Goal: Find specific page/section: Find specific page/section

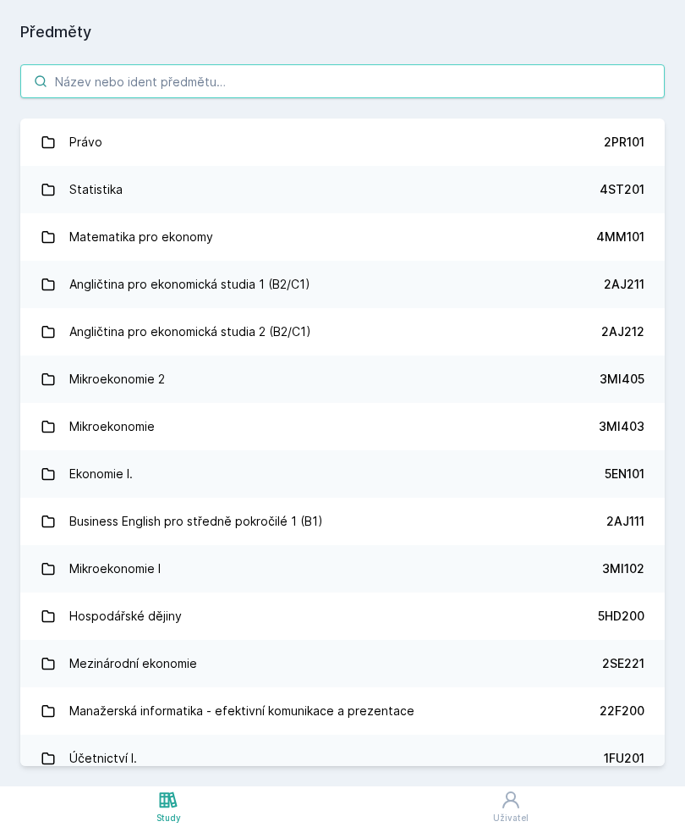
click at [285, 85] on input "search" at bounding box center [342, 81] width 645 height 34
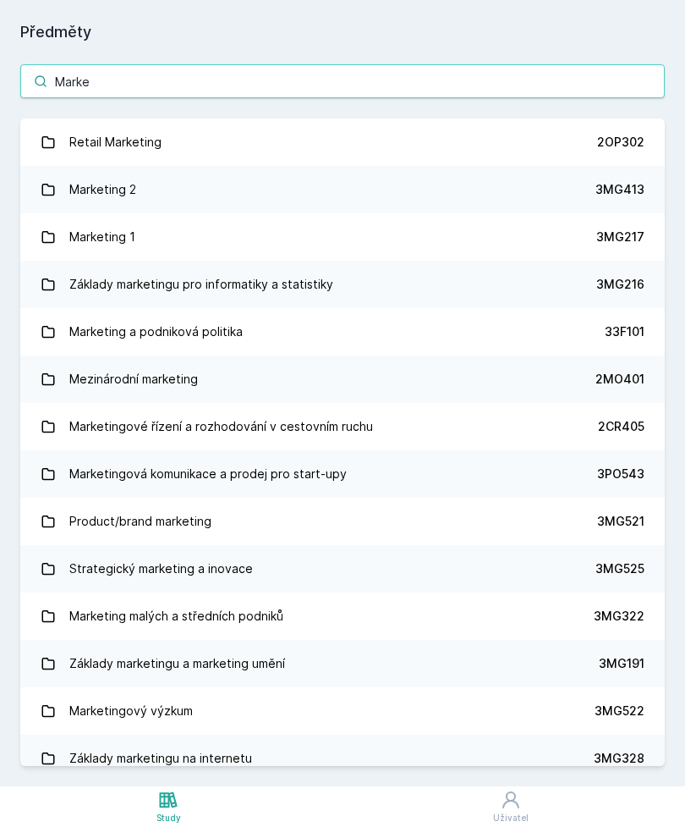
type input "Marke"
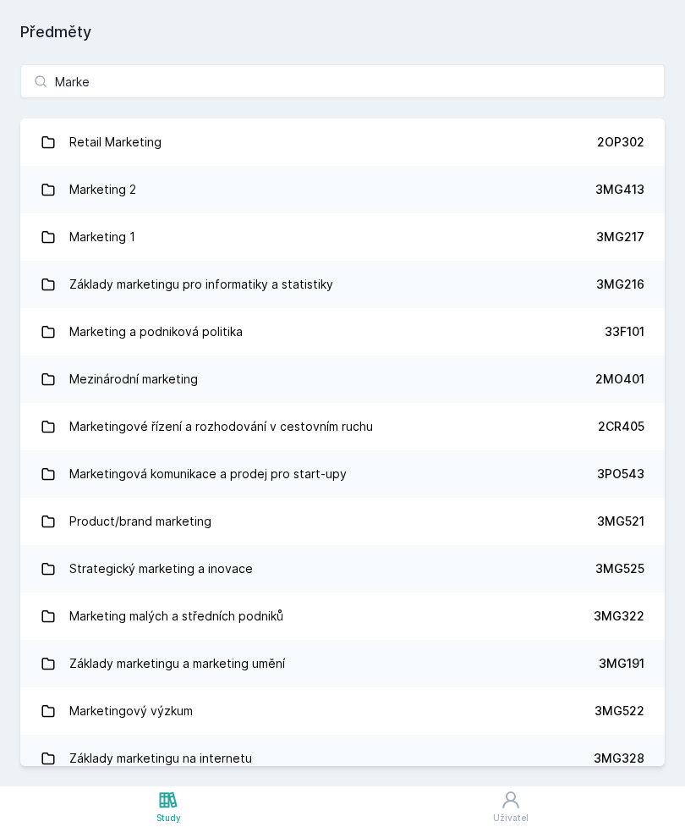
click at [135, 196] on div "Marketing 2" at bounding box center [102, 190] width 67 height 34
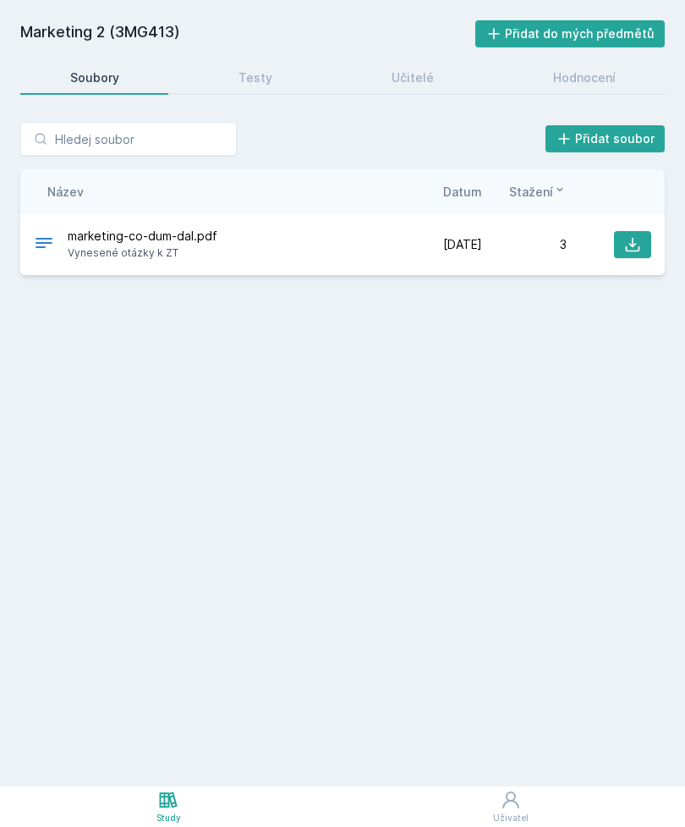
click at [180, 261] on div "marketing-co-dum-dal.pdf Vynesené otázky k ZT [DATE] [DATE] 3" at bounding box center [342, 244] width 645 height 61
click at [639, 234] on button at bounding box center [632, 244] width 37 height 27
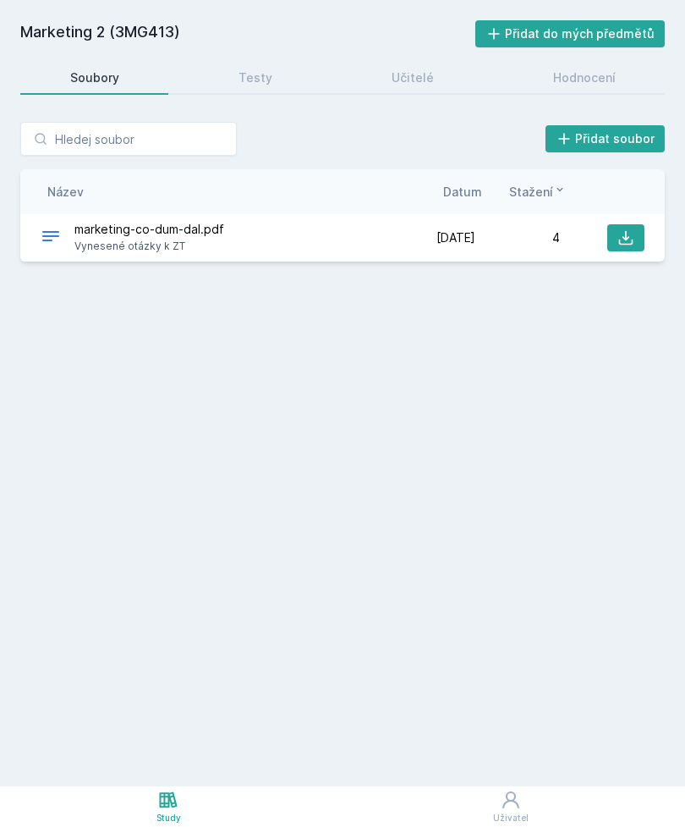
scroll to position [54, 0]
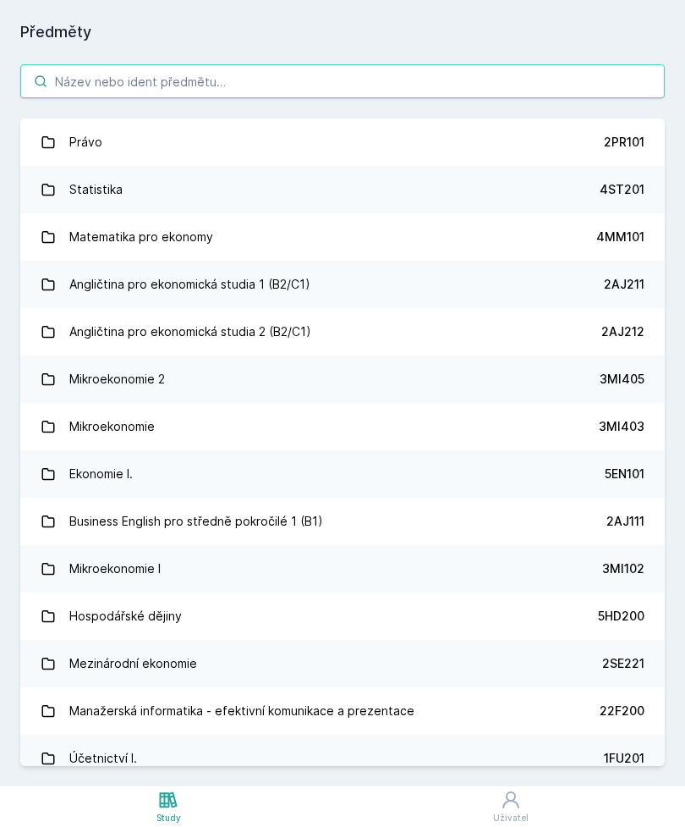
click at [93, 64] on input "search" at bounding box center [342, 81] width 645 height 34
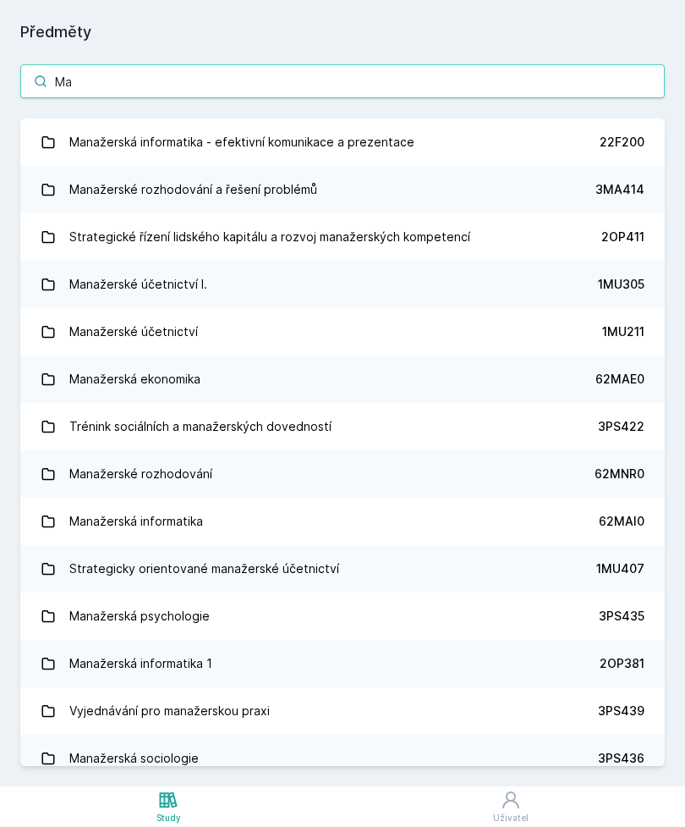
type input "M"
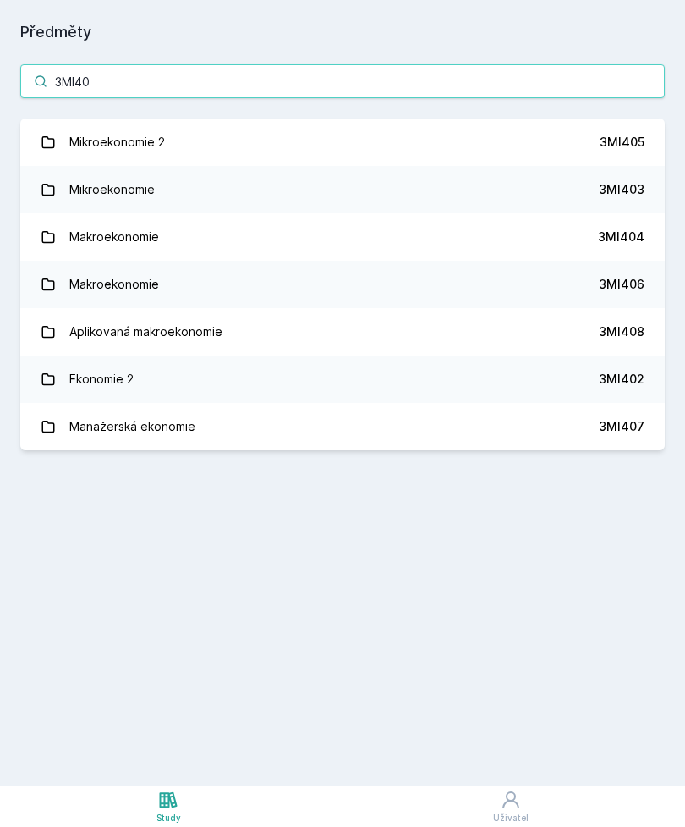
type input "3MI407"
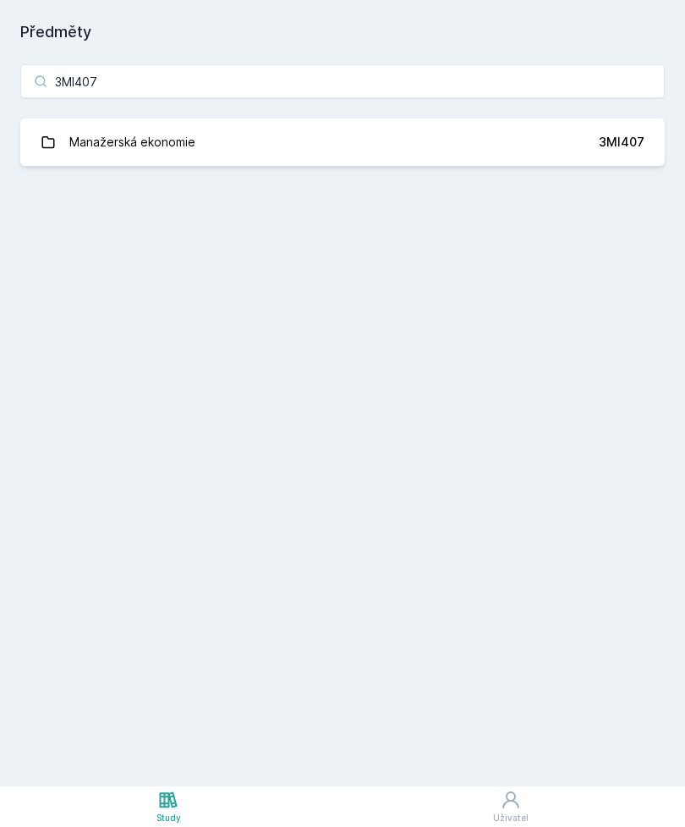
click at [410, 118] on link "Manažerská ekonomie 3MI407" at bounding box center [342, 141] width 645 height 47
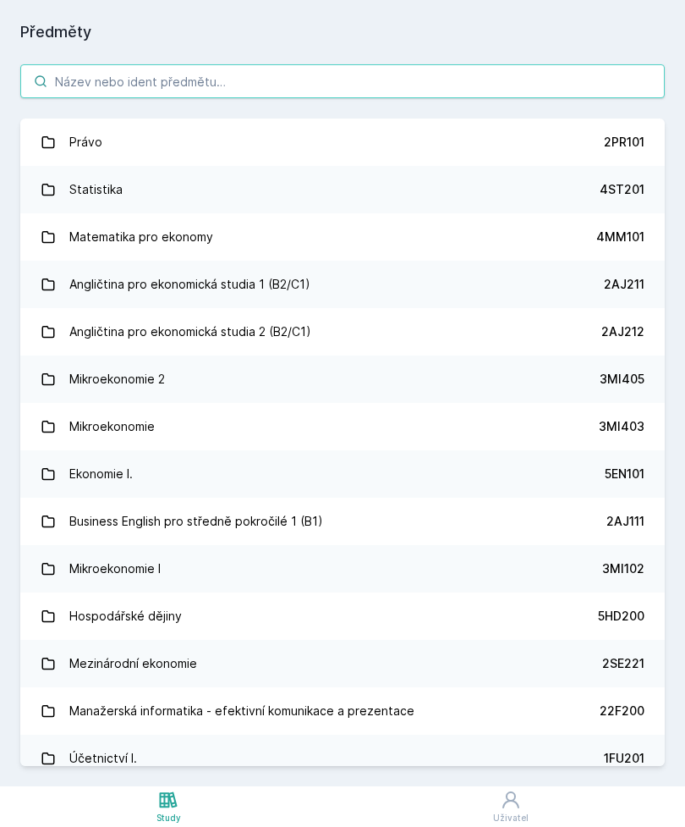
click at [300, 64] on input "search" at bounding box center [342, 81] width 645 height 34
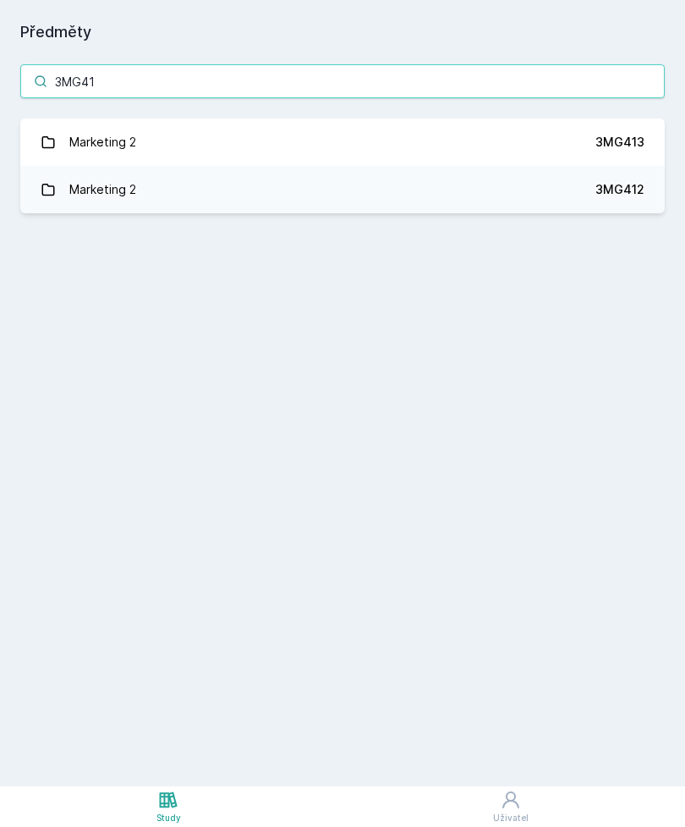
type input "3MG413"
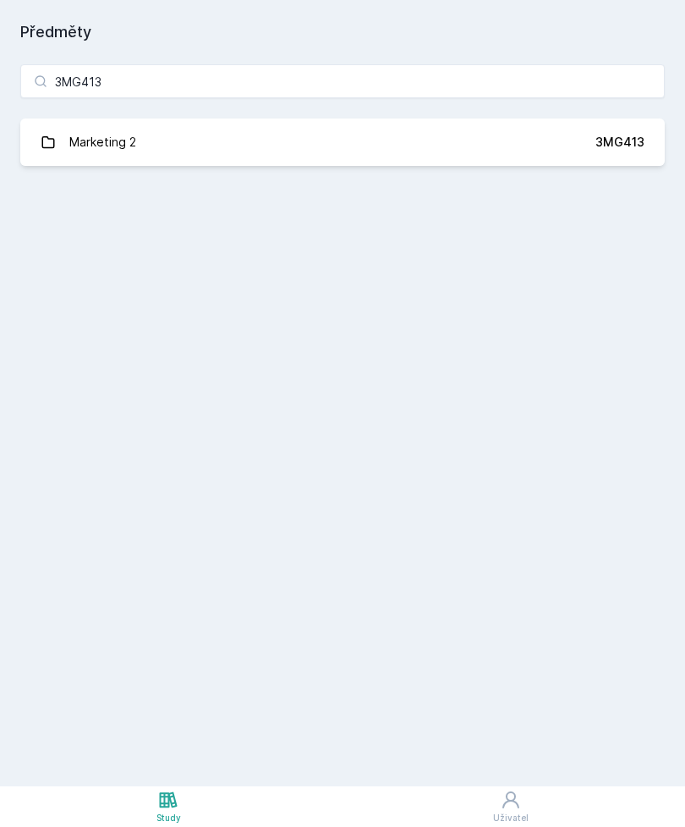
click at [284, 118] on link "Marketing 2 3MG413" at bounding box center [342, 141] width 645 height 47
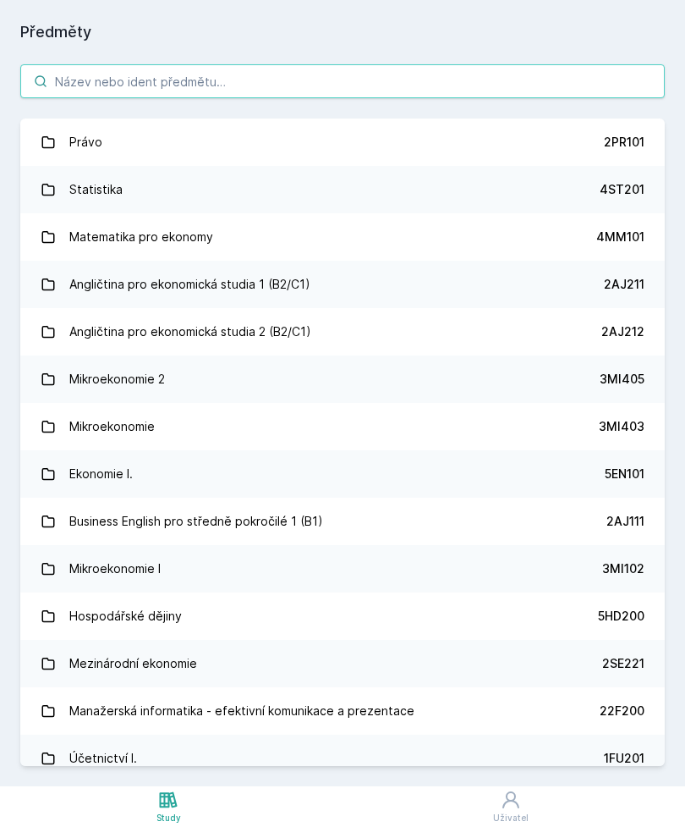
click at [261, 64] on input "search" at bounding box center [342, 81] width 645 height 34
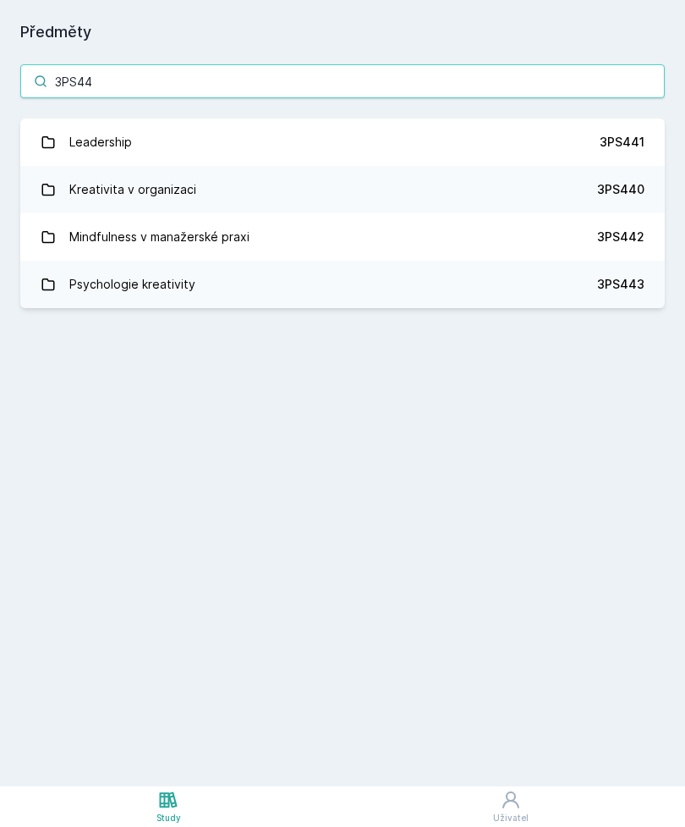
type input "3PS441"
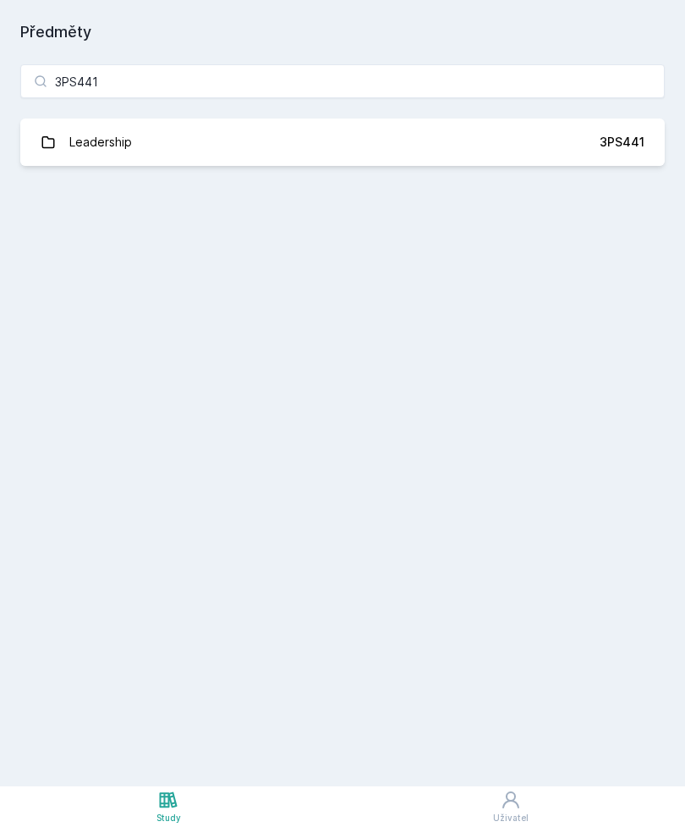
click at [314, 118] on link "Leadership 3PS441" at bounding box center [342, 141] width 645 height 47
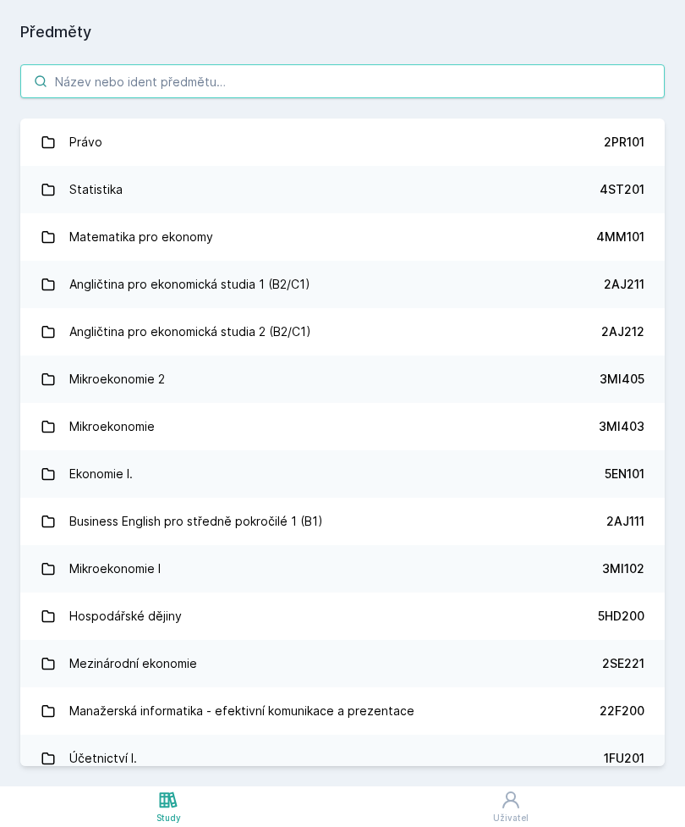
click at [296, 64] on input "search" at bounding box center [342, 81] width 645 height 34
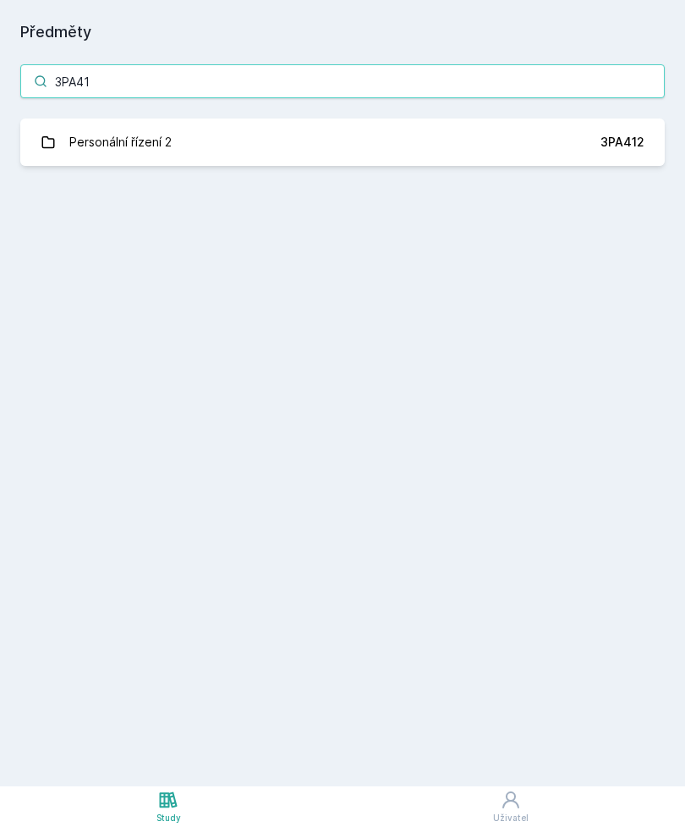
type input "3PA412"
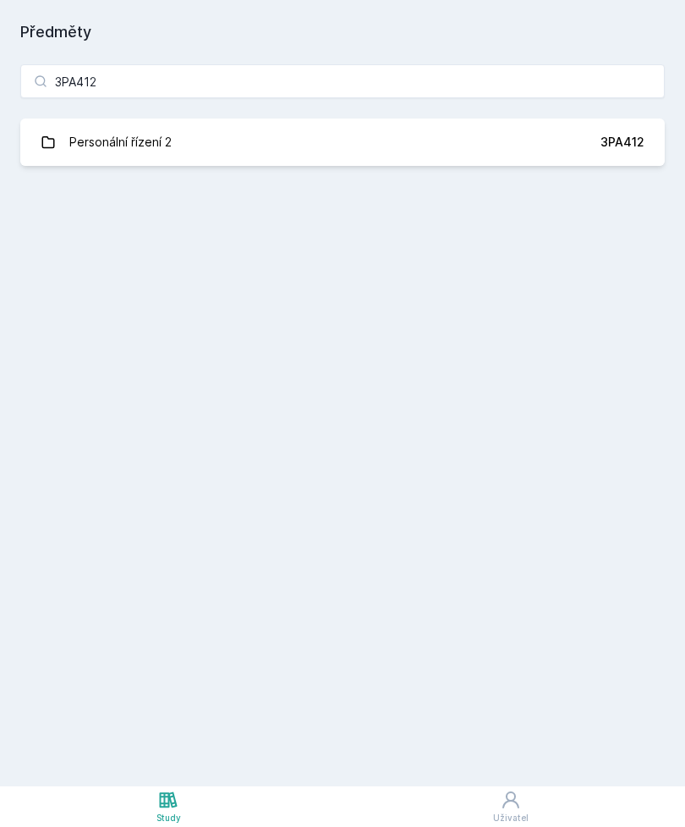
click at [482, 118] on link "Personální řízení 2 3PA412" at bounding box center [342, 141] width 645 height 47
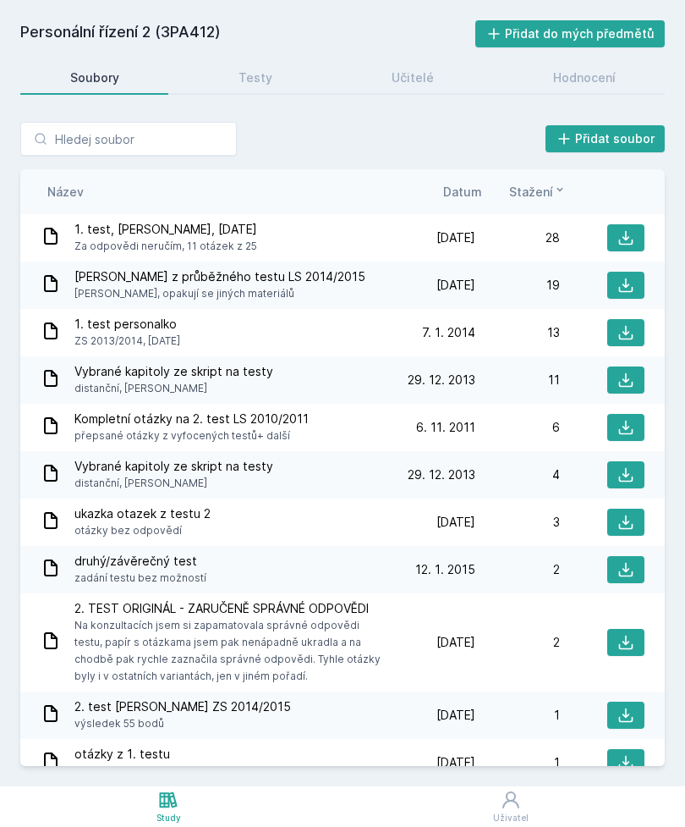
click at [462, 183] on span "Datum" at bounding box center [462, 192] width 39 height 18
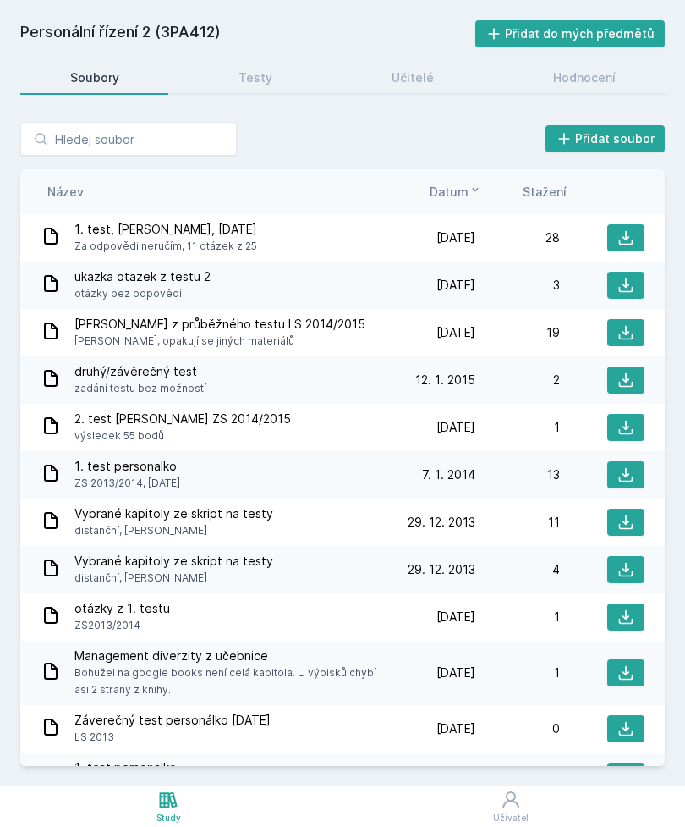
click at [473, 183] on icon at bounding box center [476, 190] width 14 height 14
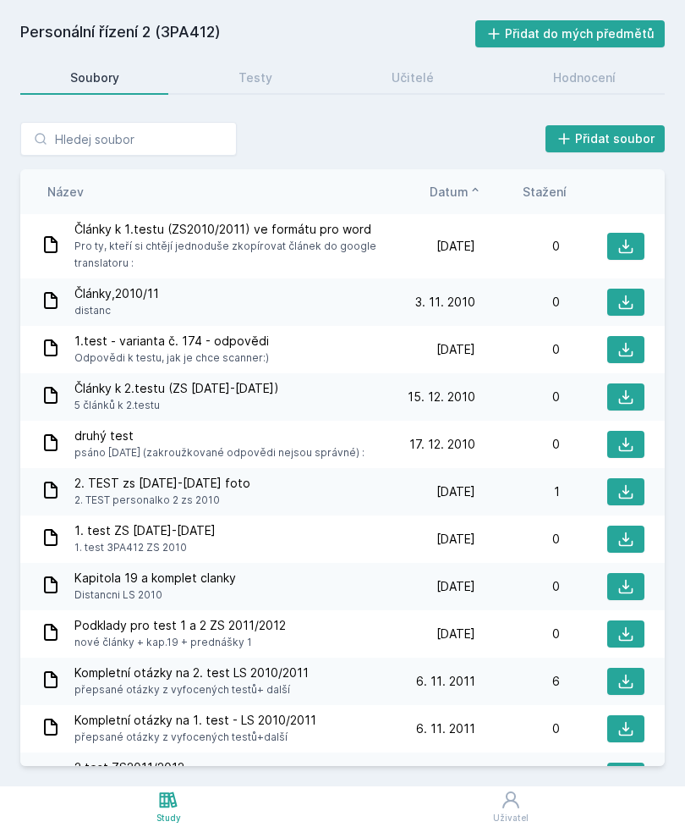
click at [477, 183] on icon at bounding box center [476, 190] width 14 height 14
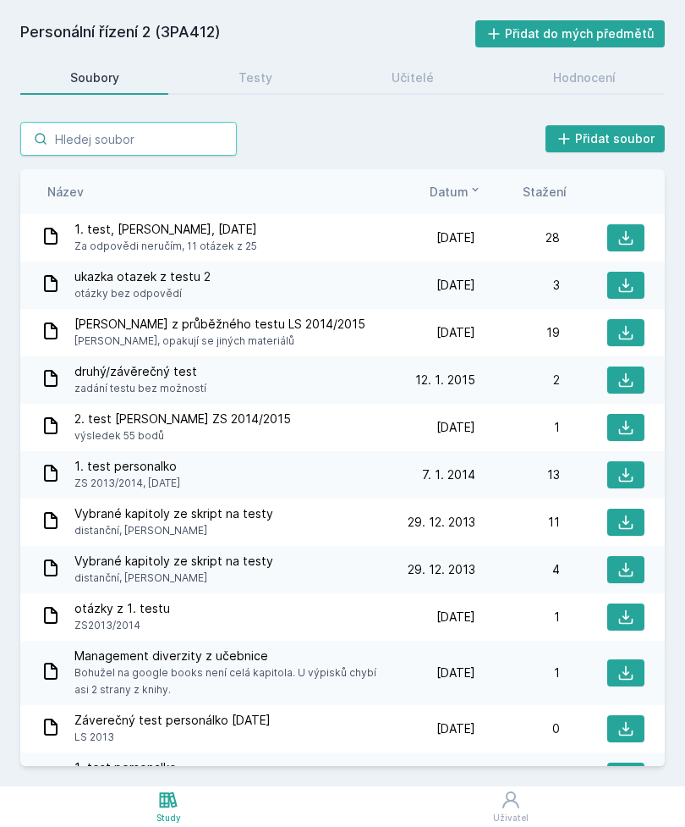
click at [162, 122] on input "search" at bounding box center [128, 139] width 217 height 34
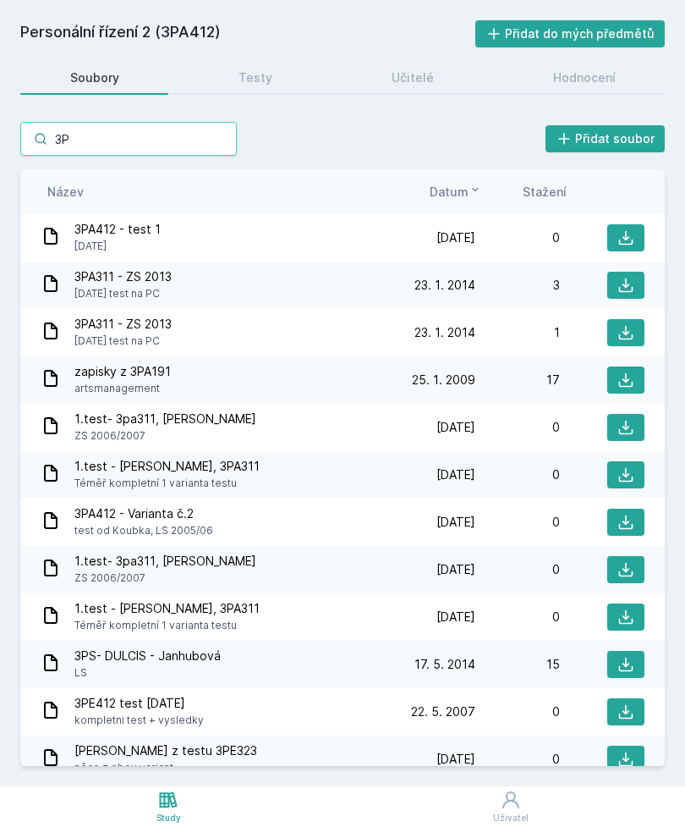
type input "3"
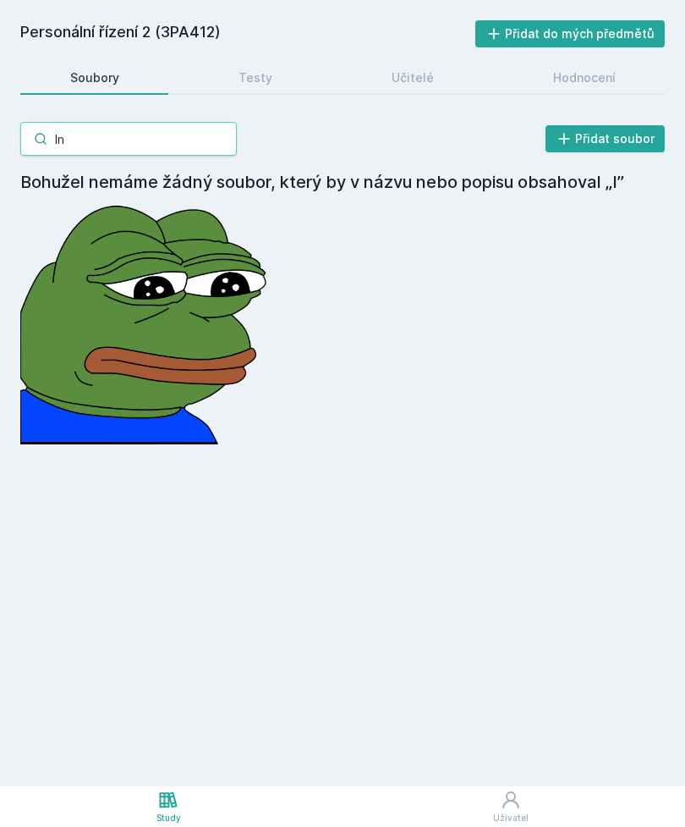
type input "Ino"
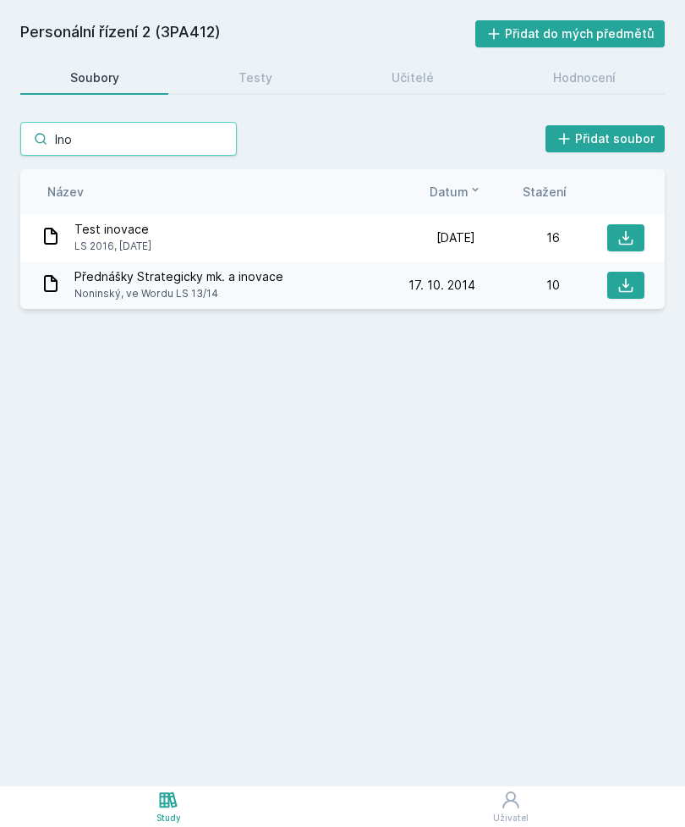
scroll to position [54, 0]
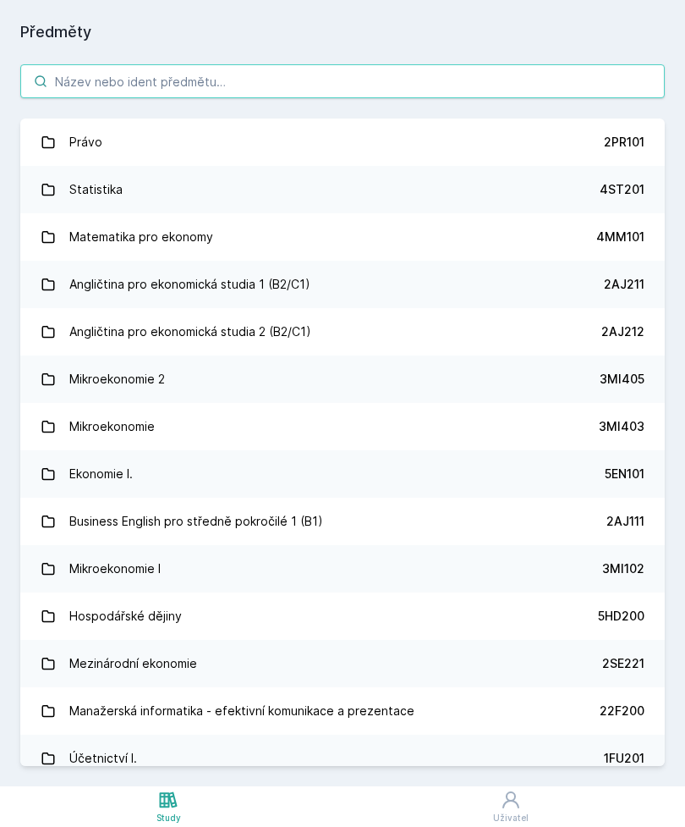
click at [197, 64] on input "search" at bounding box center [342, 81] width 645 height 34
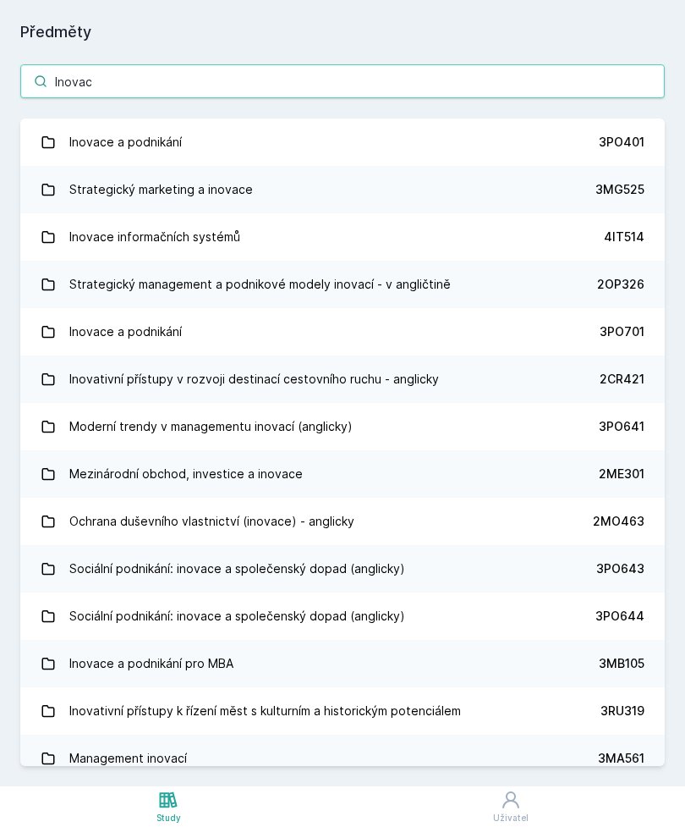
type input "Inovace"
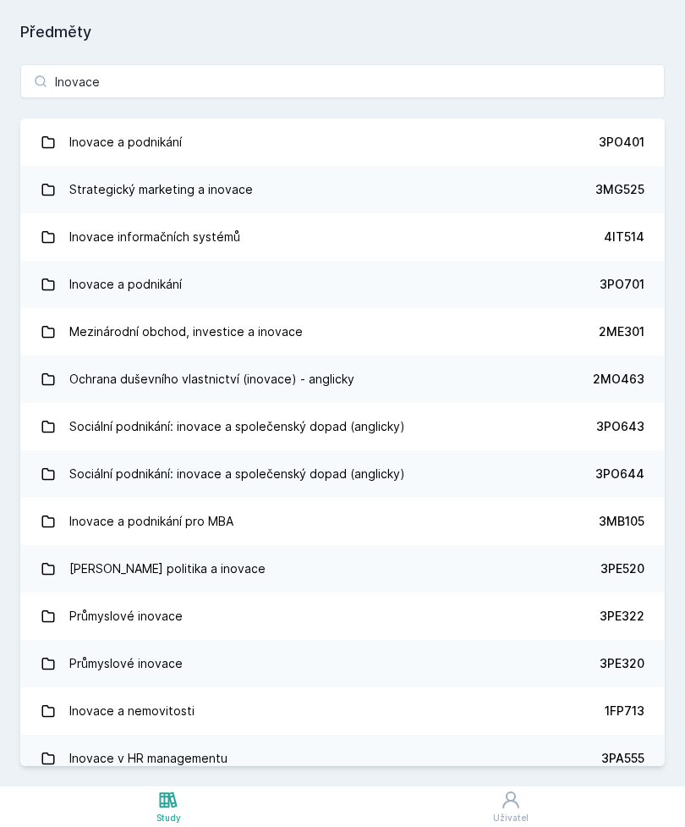
click at [521, 142] on link "Inovace a podnikání 3PO401" at bounding box center [342, 141] width 645 height 47
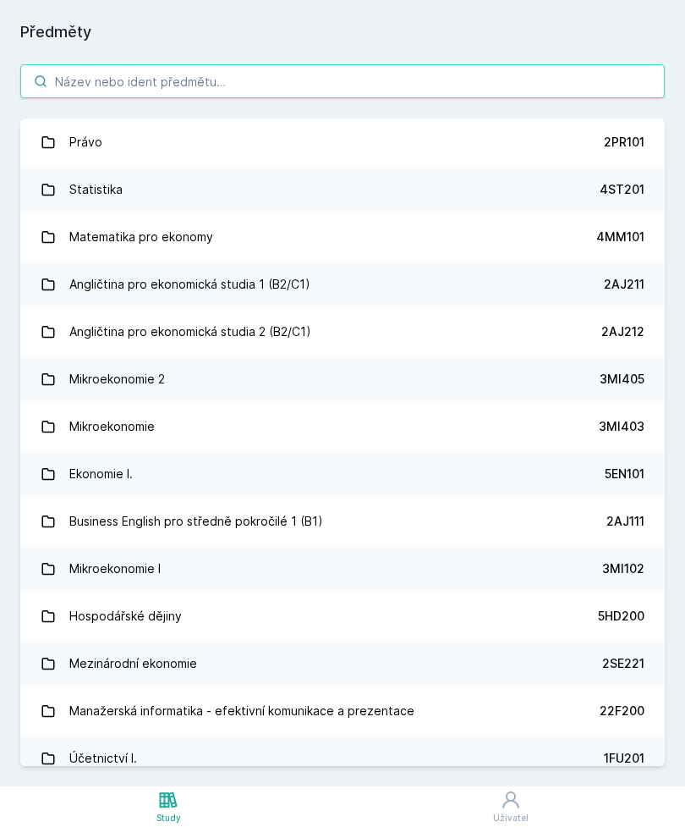
click at [446, 96] on input "search" at bounding box center [342, 81] width 645 height 34
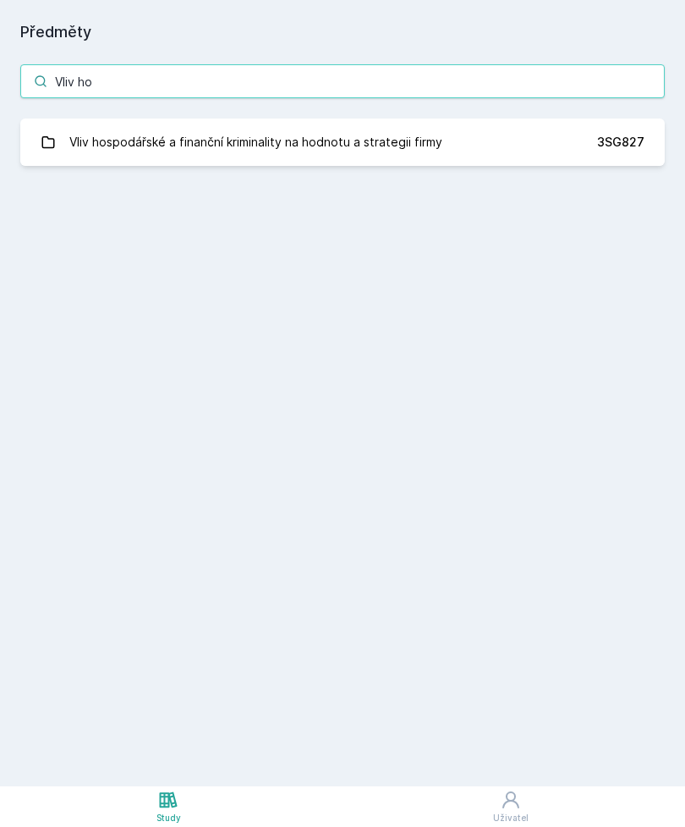
type input "Vliv hos"
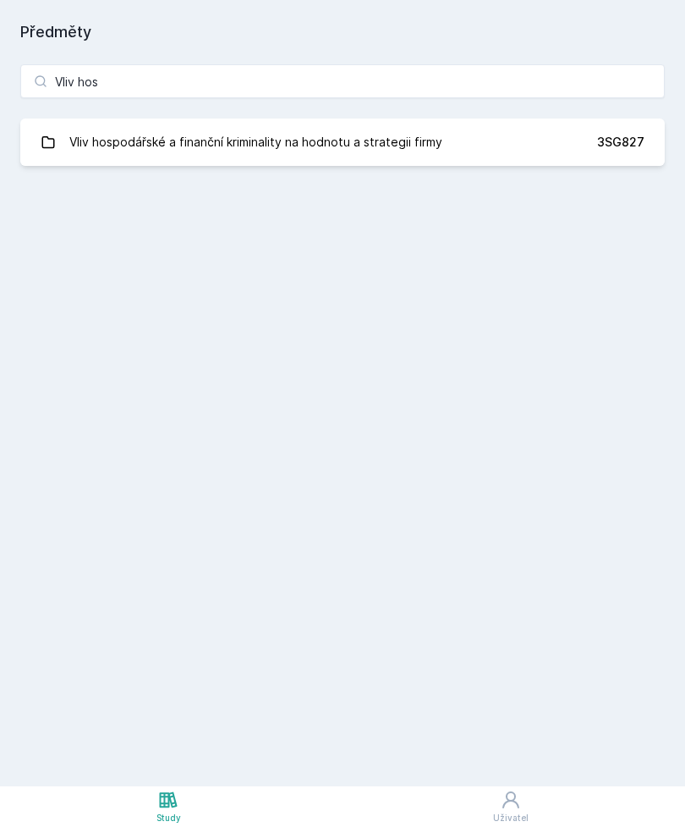
click at [514, 157] on link "Vliv hospodářské a finanční kriminality na hodnotu a strategii firmy 3SG827" at bounding box center [342, 141] width 645 height 47
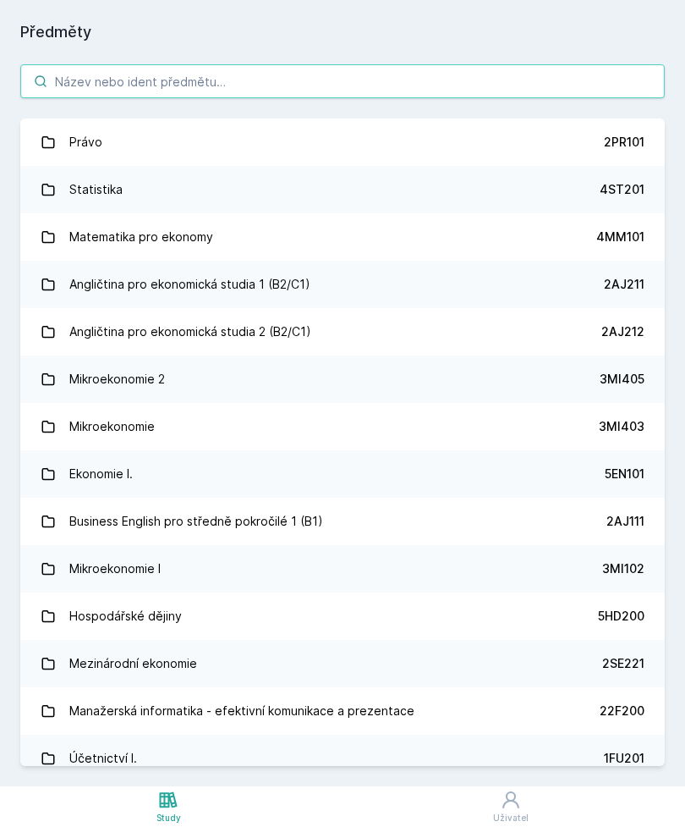
click at [351, 74] on input "search" at bounding box center [342, 81] width 645 height 34
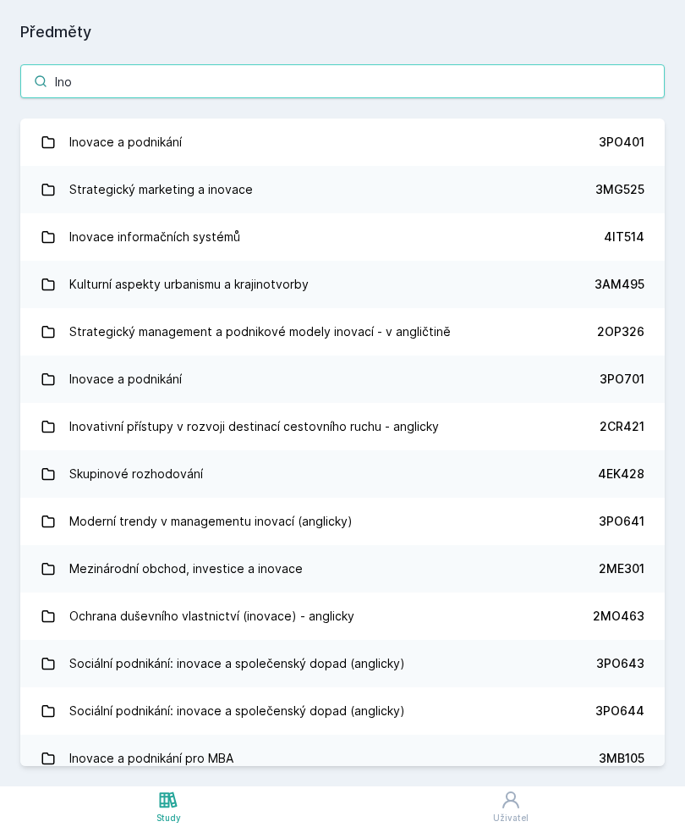
type input "Ino"
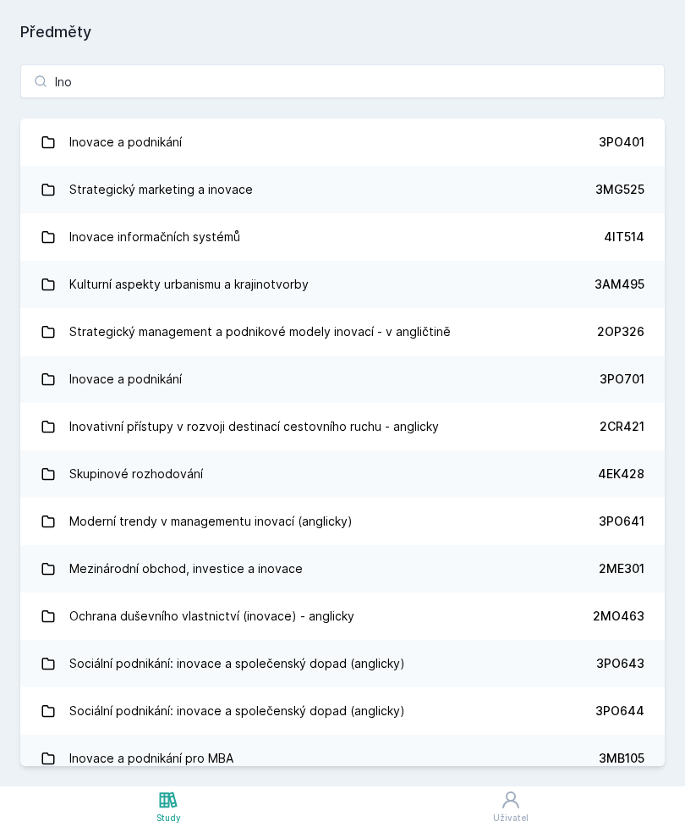
click at [339, 140] on link "Inovace a podnikání 3PO401" at bounding box center [342, 141] width 645 height 47
